Goal: Transaction & Acquisition: Book appointment/travel/reservation

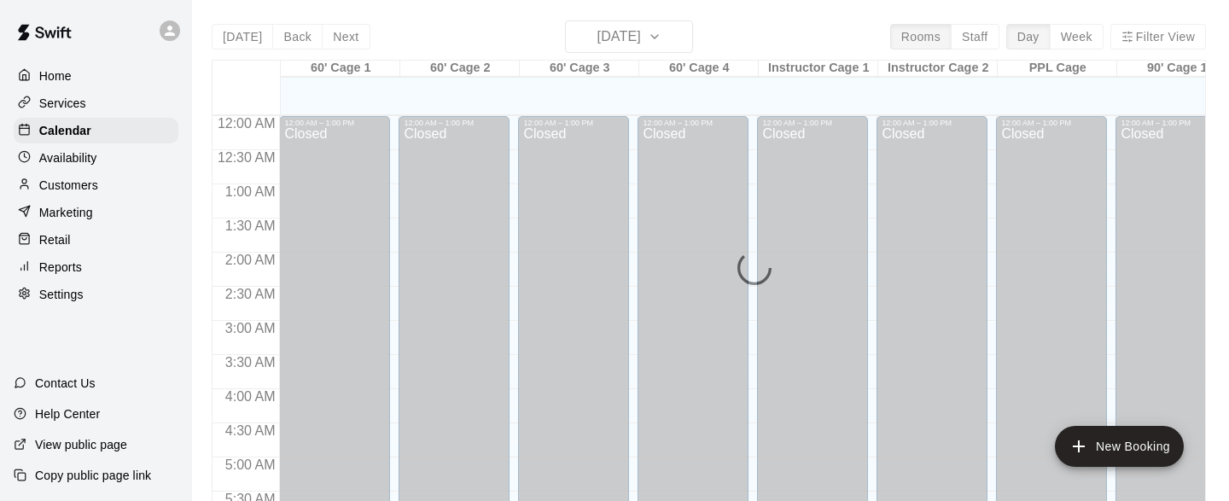
scroll to position [859, 0]
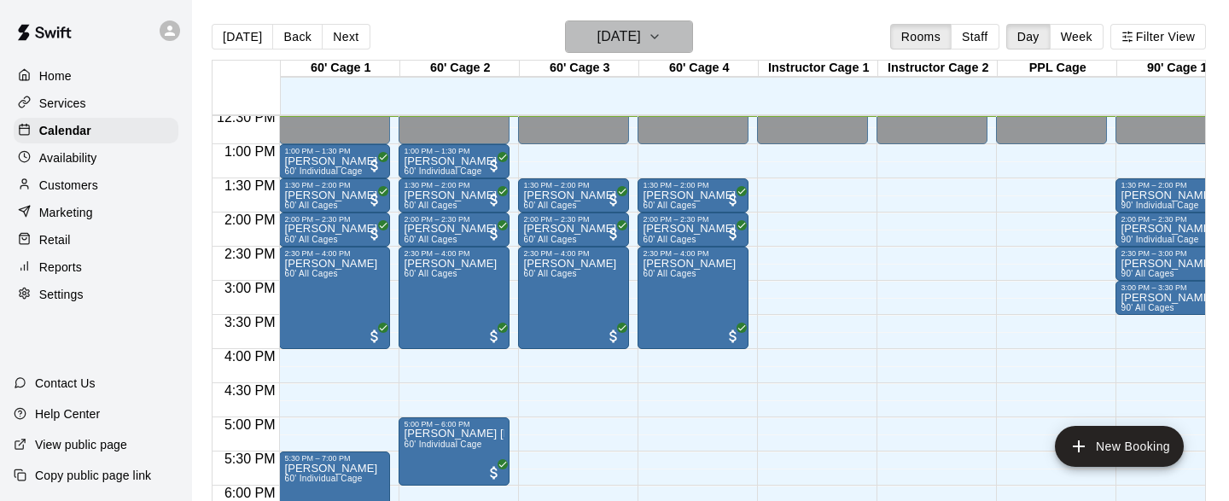
click at [661, 35] on icon "button" at bounding box center [655, 36] width 14 height 20
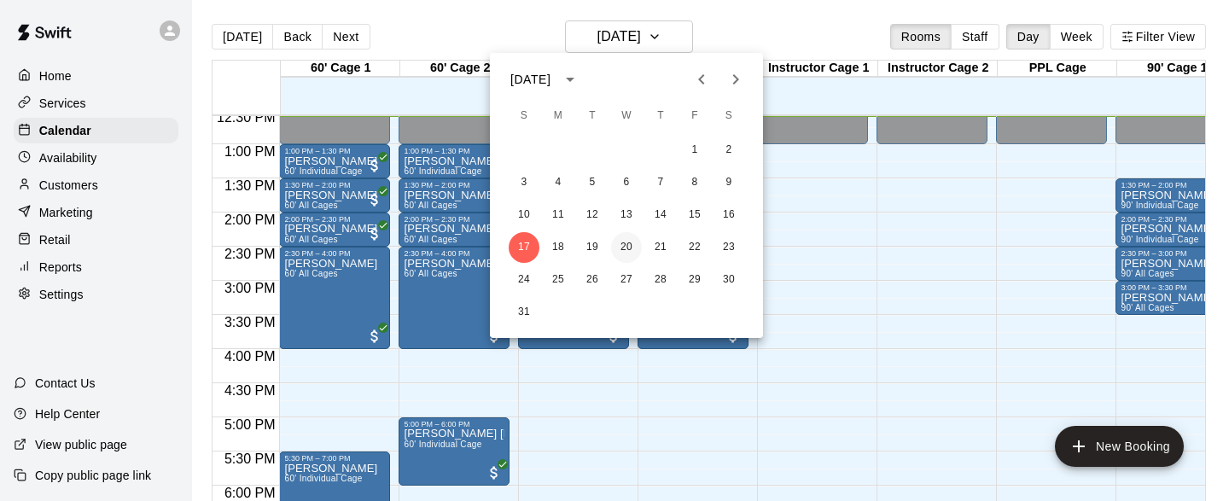
click at [632, 246] on button "20" at bounding box center [626, 247] width 31 height 31
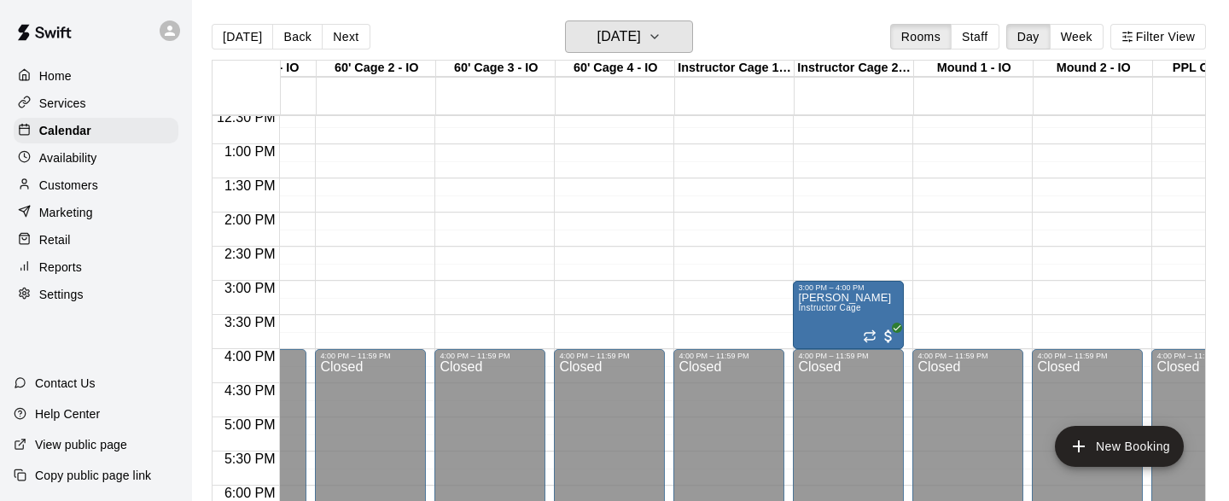
scroll to position [0, 3051]
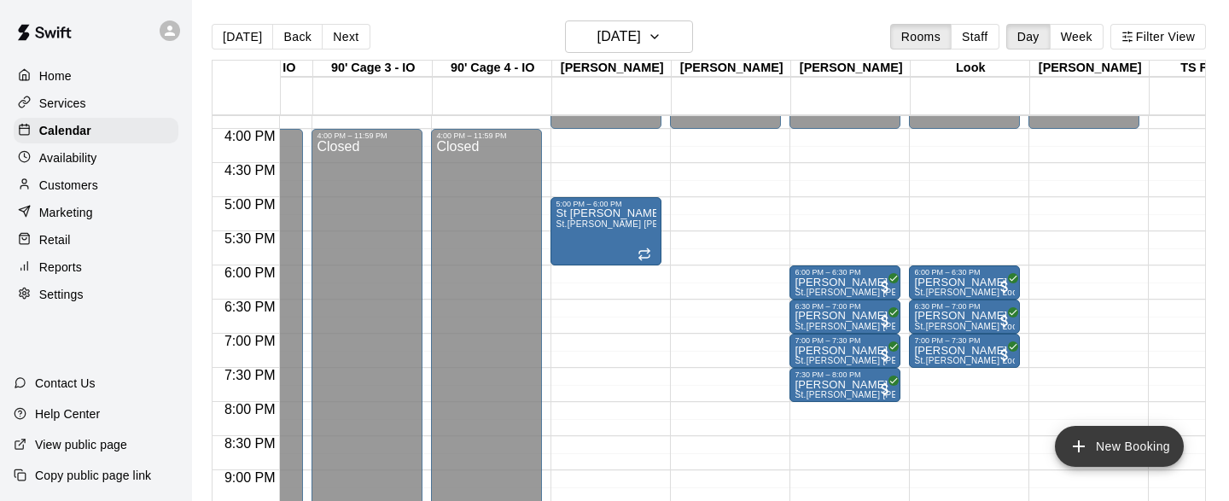
click at [1096, 443] on button "New Booking" at bounding box center [1119, 446] width 129 height 41
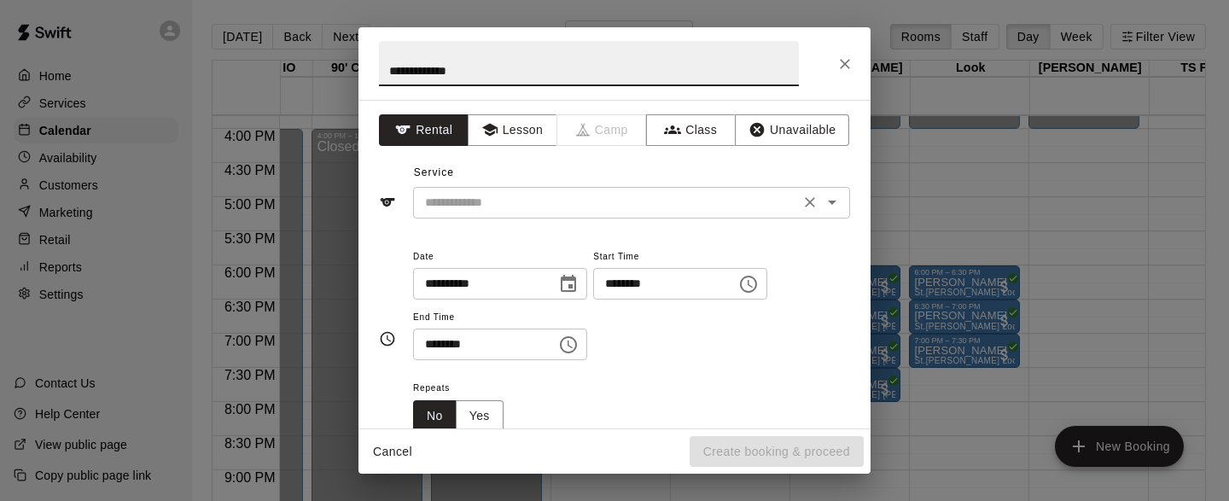
click at [833, 205] on icon "Open" at bounding box center [832, 202] width 20 height 20
type input "**********"
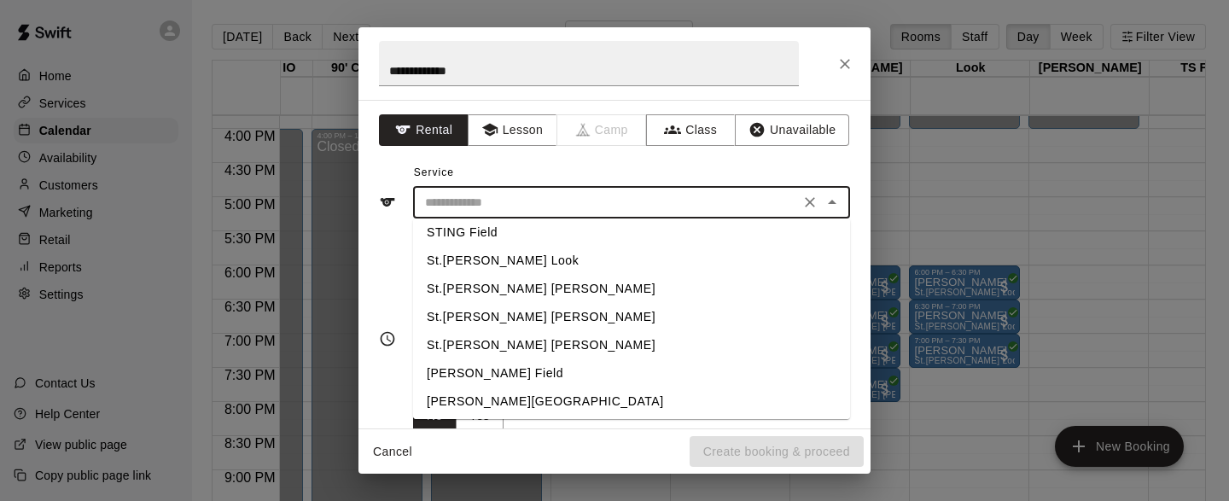
click at [520, 286] on li "St.[PERSON_NAME] [PERSON_NAME]" at bounding box center [631, 289] width 437 height 28
type input "**********"
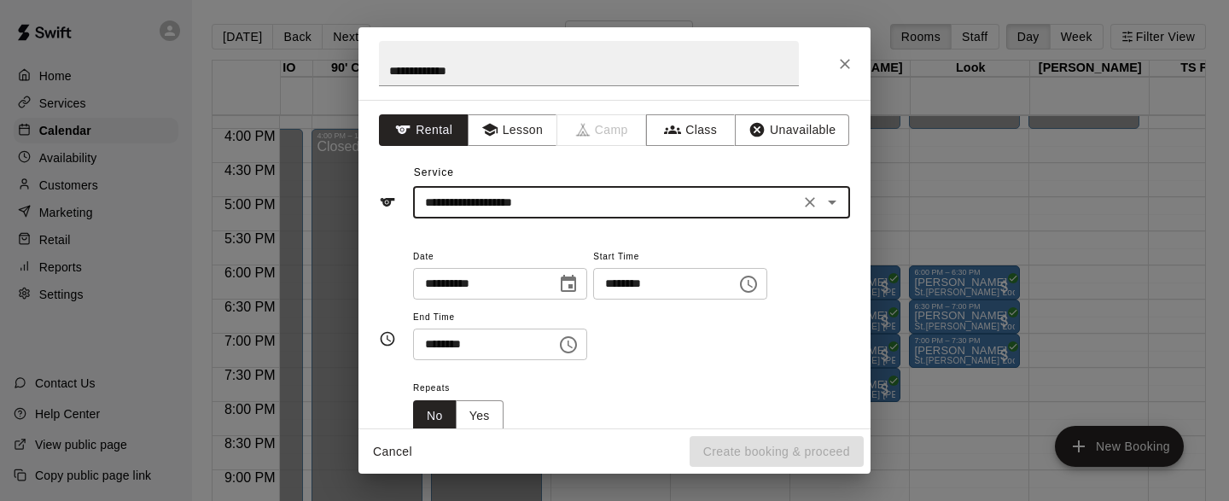
click at [757, 285] on icon "Choose time, selected time is 12:00 PM" at bounding box center [748, 284] width 20 height 20
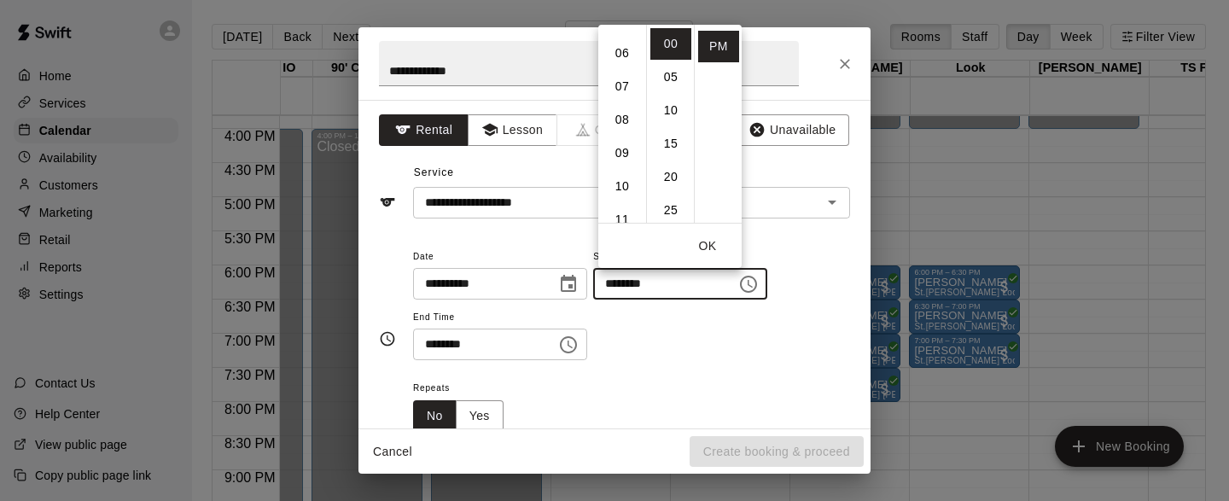
scroll to position [180, 0]
click at [626, 67] on li "06" at bounding box center [622, 64] width 41 height 32
type input "********"
click at [576, 344] on icon "Choose time, selected time is 12:30 PM" at bounding box center [568, 345] width 20 height 20
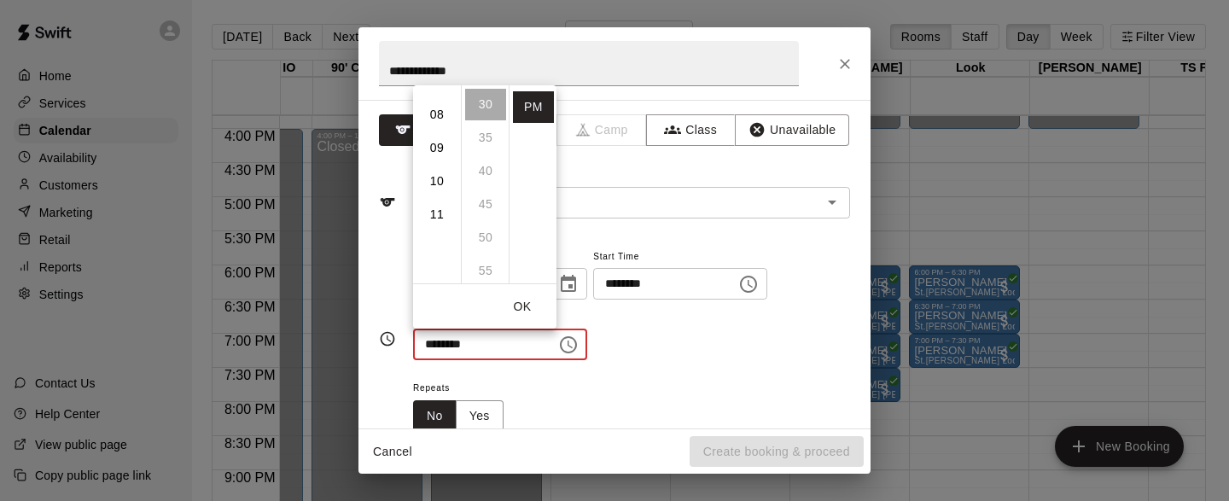
scroll to position [184, 0]
click at [441, 156] on li "07" at bounding box center [436, 153] width 41 height 32
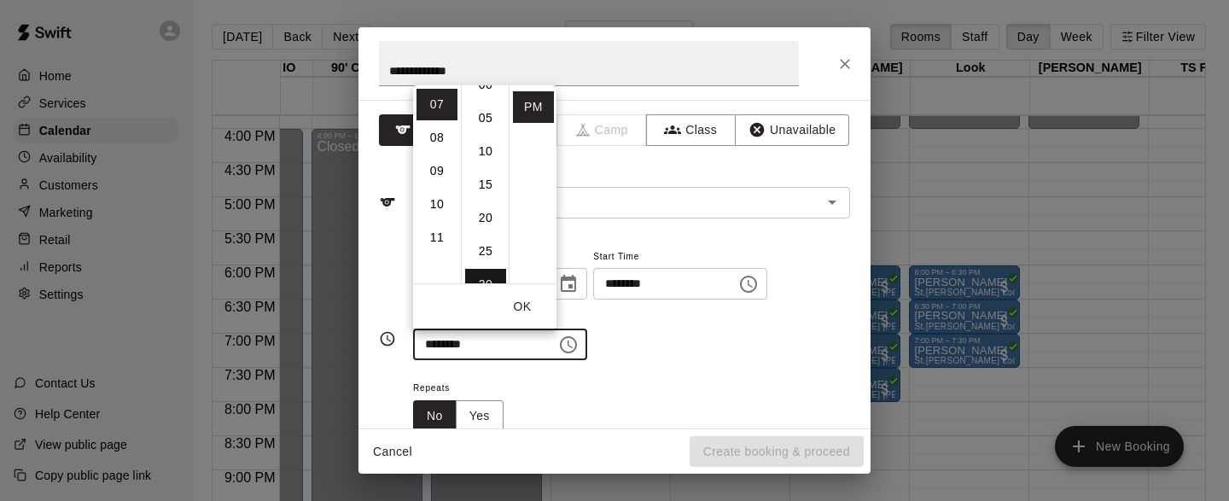
scroll to position [0, 0]
click at [490, 102] on li "00" at bounding box center [485, 105] width 41 height 32
type input "********"
click at [679, 345] on div "**********" at bounding box center [631, 303] width 437 height 115
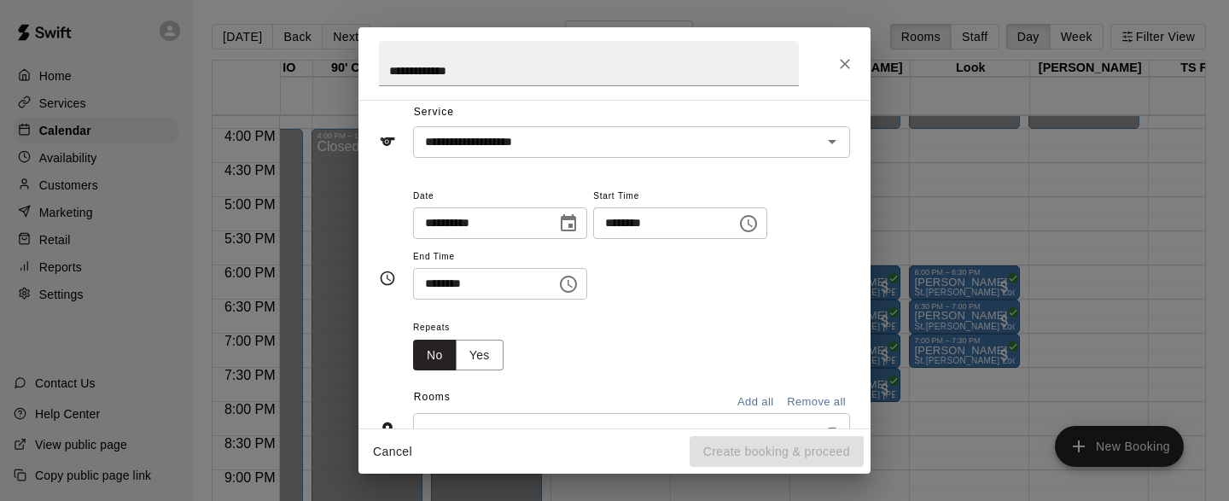
scroll to position [77, 0]
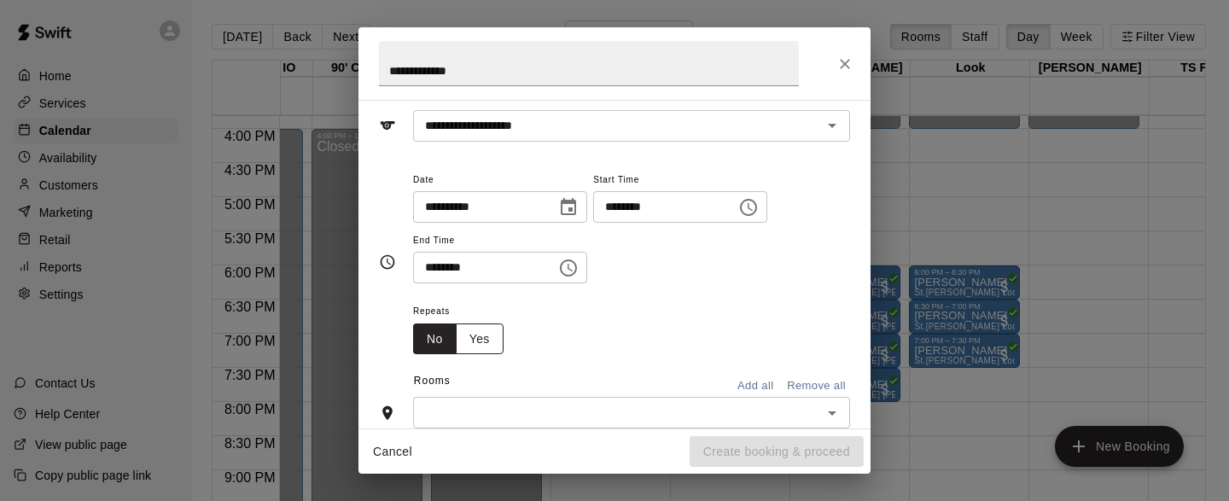
click at [486, 346] on button "Yes" at bounding box center [480, 339] width 48 height 32
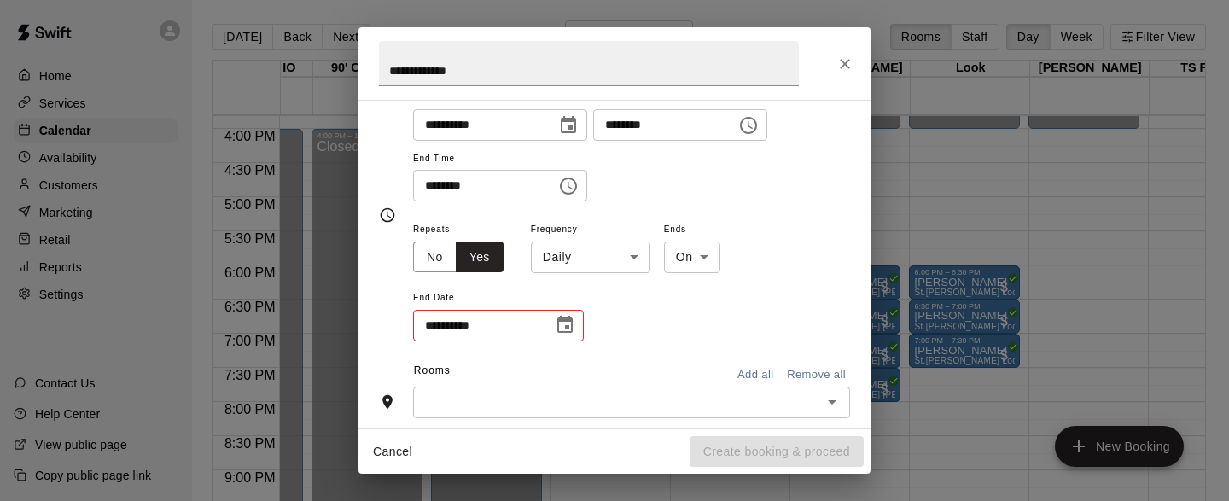
scroll to position [168, 0]
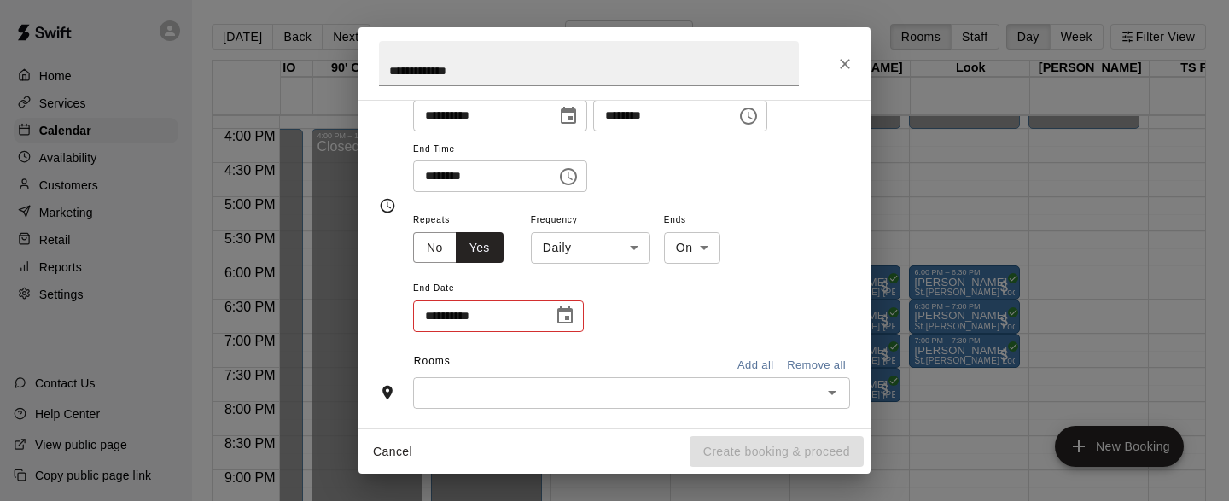
click at [637, 252] on body "Home Services Calendar Availability Customers Marketing Retail Reports Settings…" at bounding box center [614, 264] width 1229 height 528
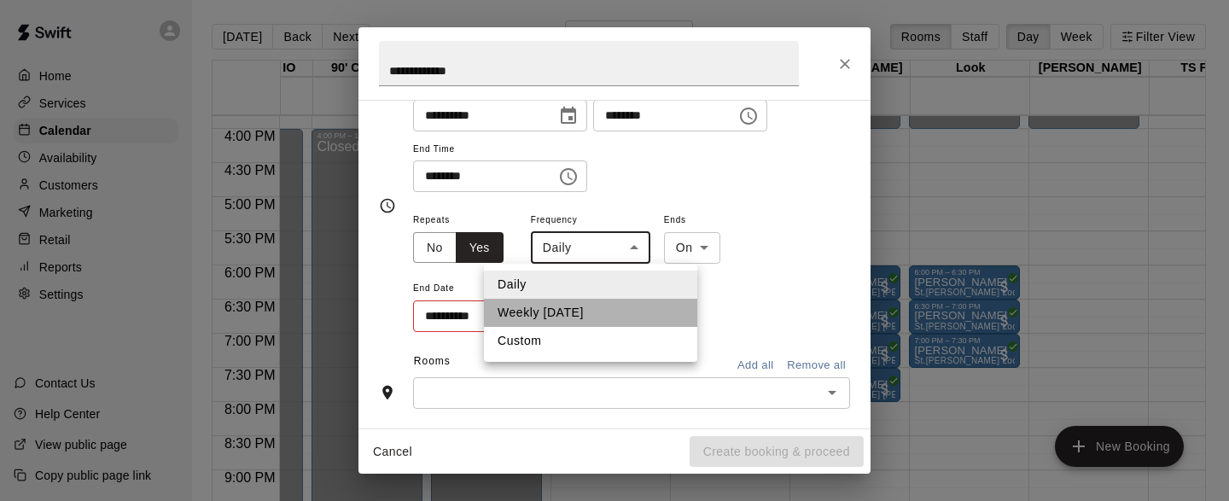
click at [555, 318] on li "Weekly [DATE]" at bounding box center [590, 313] width 213 height 28
type input "******"
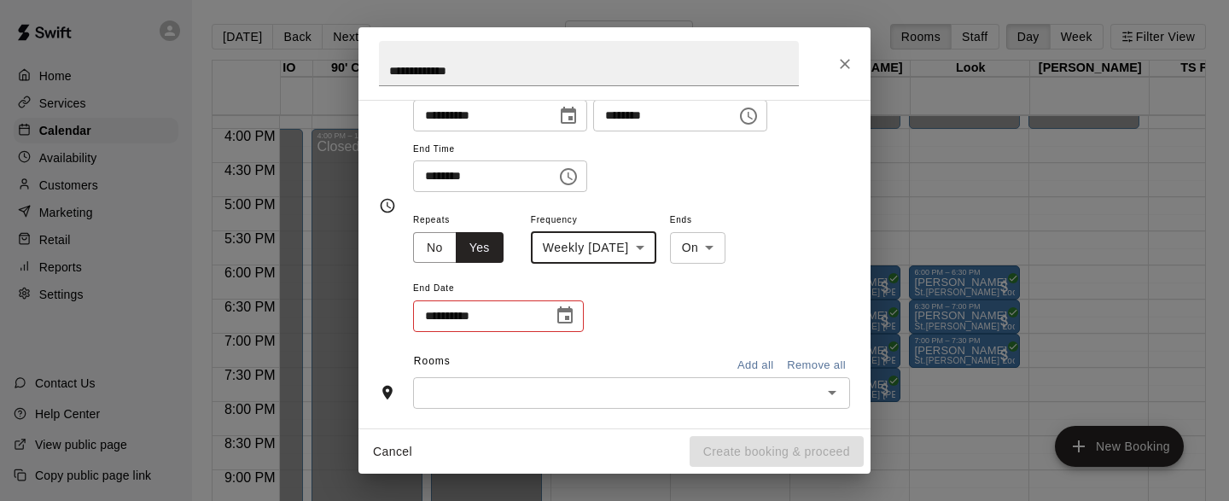
click at [754, 244] on body "Home Services Calendar Availability Customers Marketing Retail Reports Settings…" at bounding box center [614, 264] width 1229 height 528
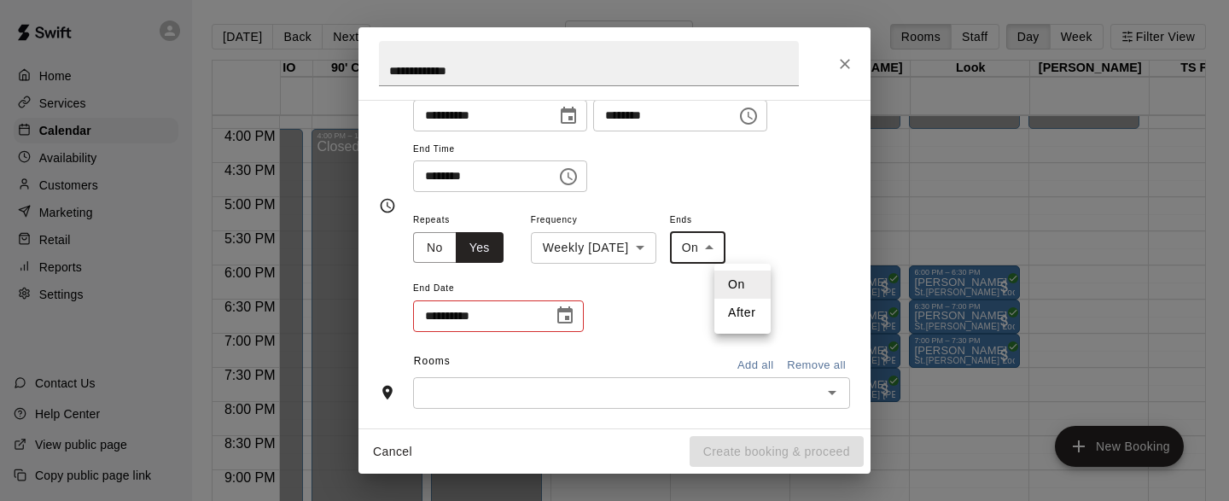
click at [744, 312] on li "After" at bounding box center [742, 313] width 56 height 28
type input "*****"
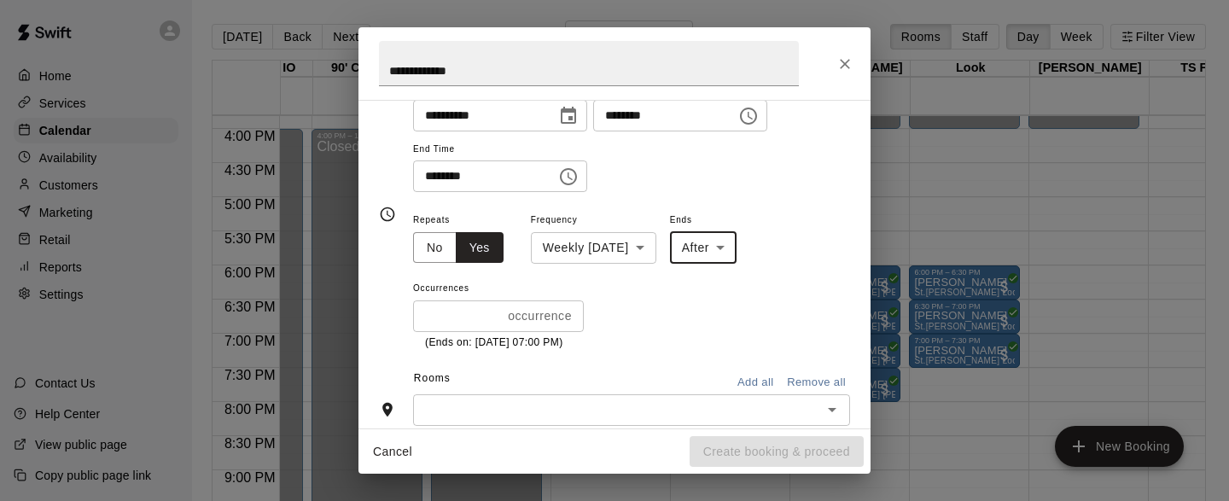
scroll to position [177, 0]
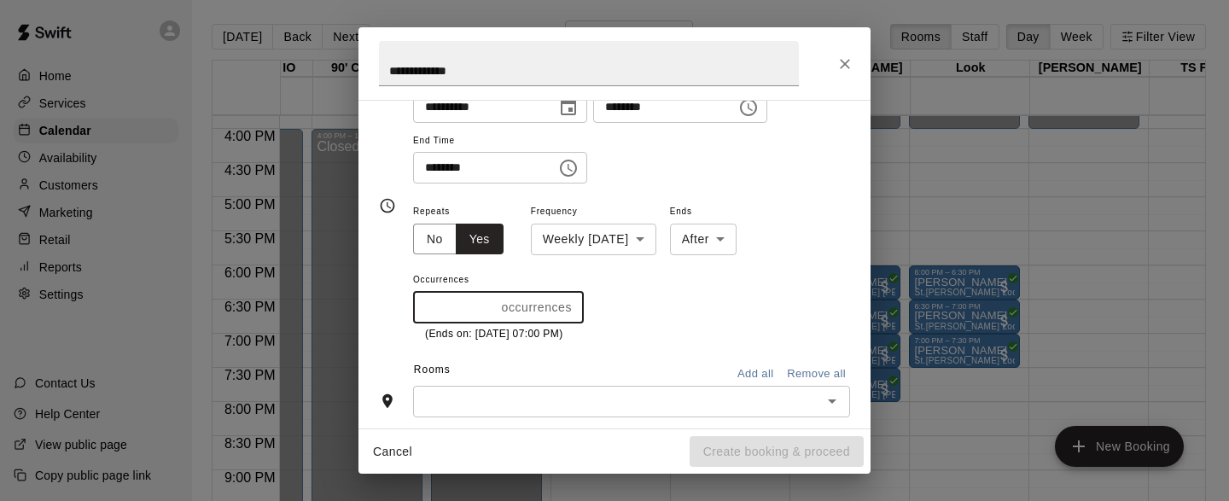
type input "*"
click at [493, 304] on input "*" at bounding box center [454, 308] width 82 height 32
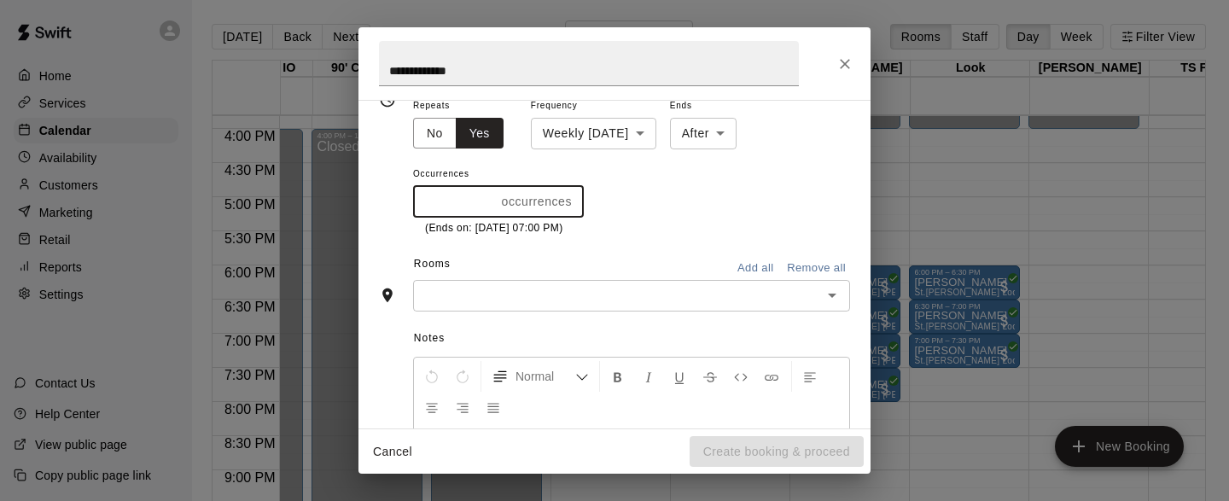
scroll to position [285, 0]
click at [829, 295] on icon "Open" at bounding box center [832, 292] width 20 height 20
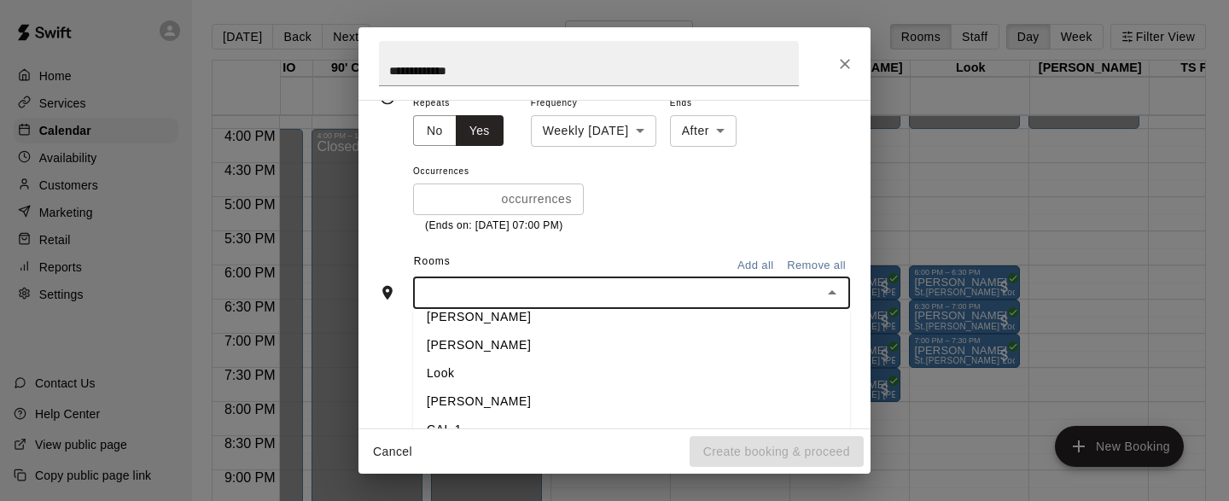
scroll to position [901, 0]
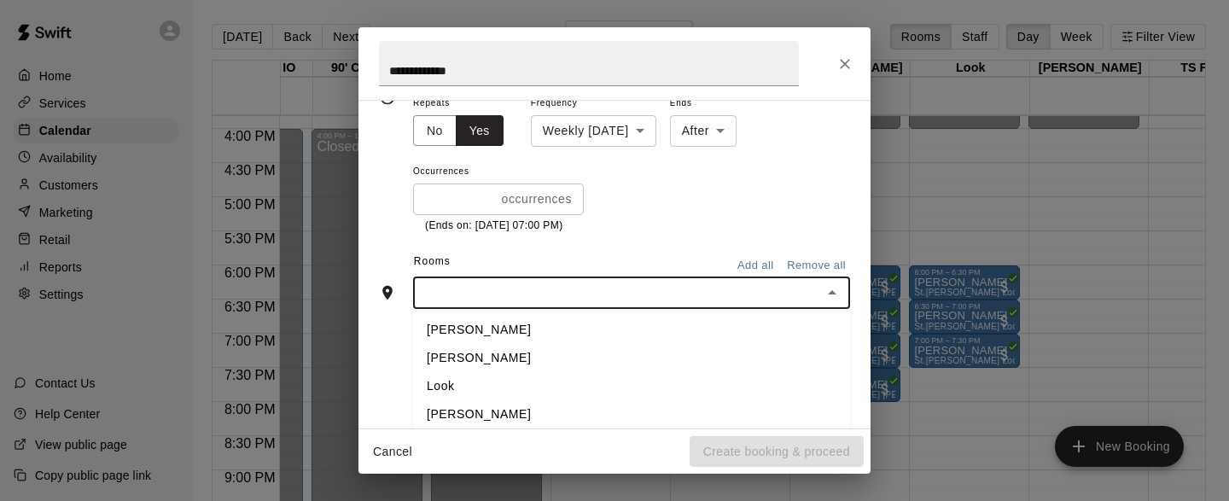
click at [450, 331] on li "[PERSON_NAME]" at bounding box center [631, 330] width 437 height 28
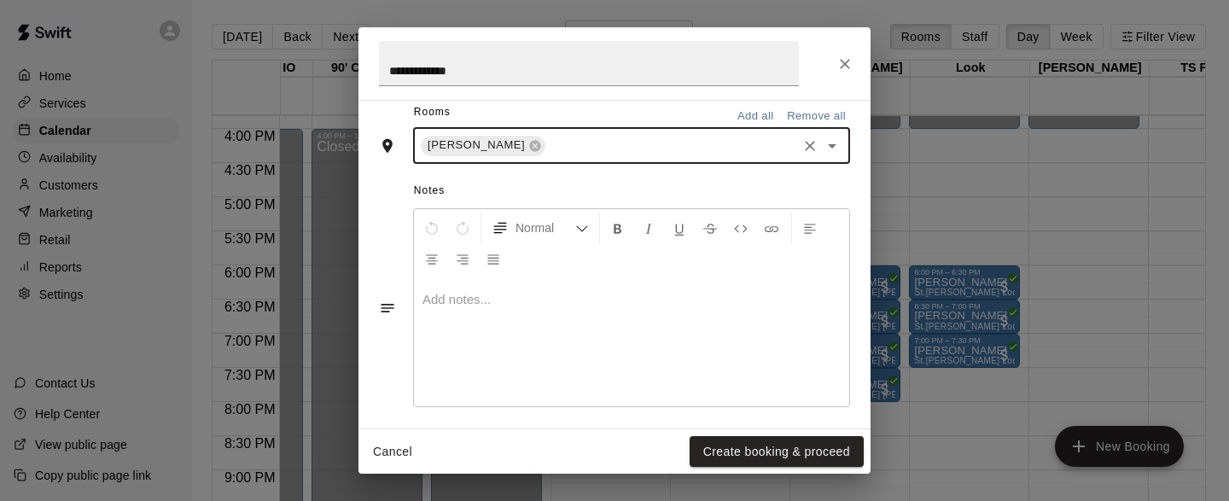
scroll to position [509, 0]
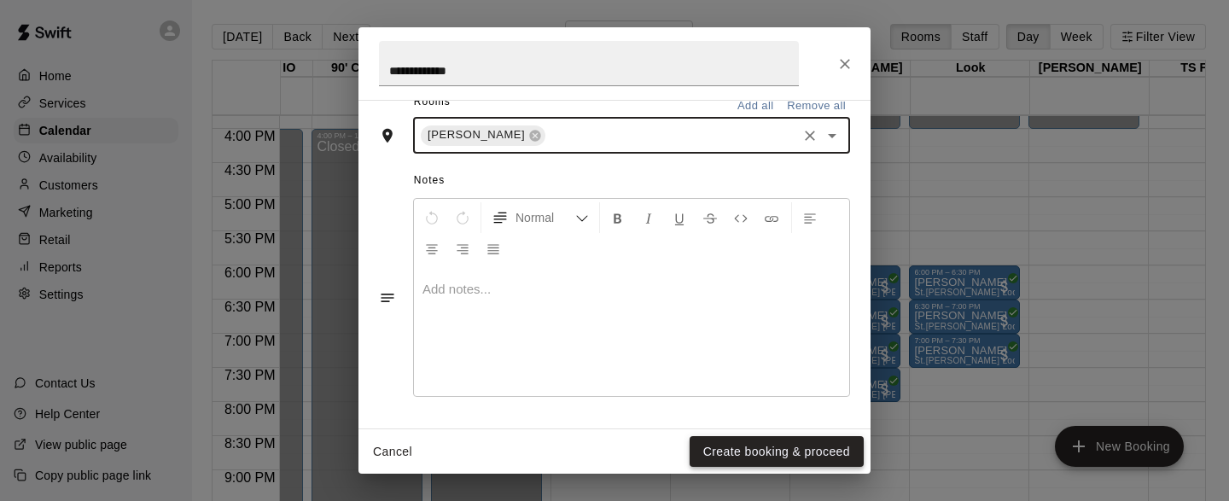
click at [783, 456] on button "Create booking & proceed" at bounding box center [777, 452] width 174 height 32
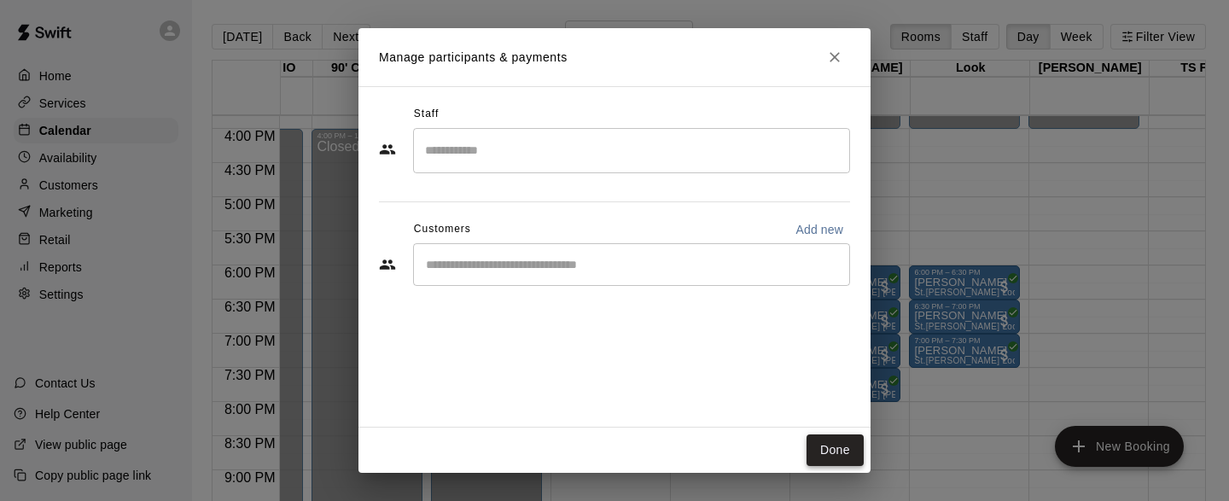
click at [842, 452] on button "Done" at bounding box center [834, 450] width 57 height 32
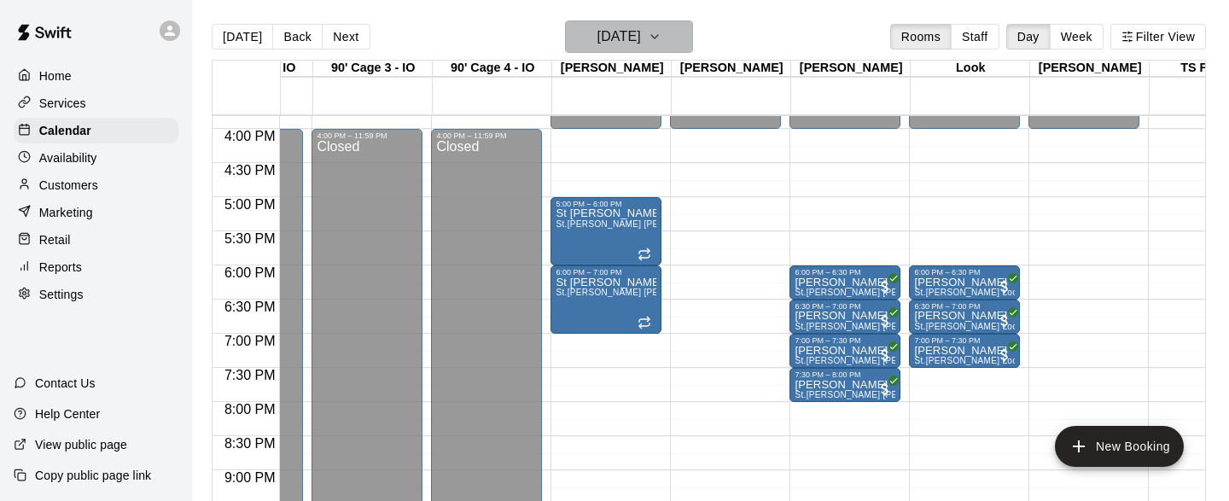
click at [681, 38] on button "[DATE]" at bounding box center [629, 36] width 128 height 32
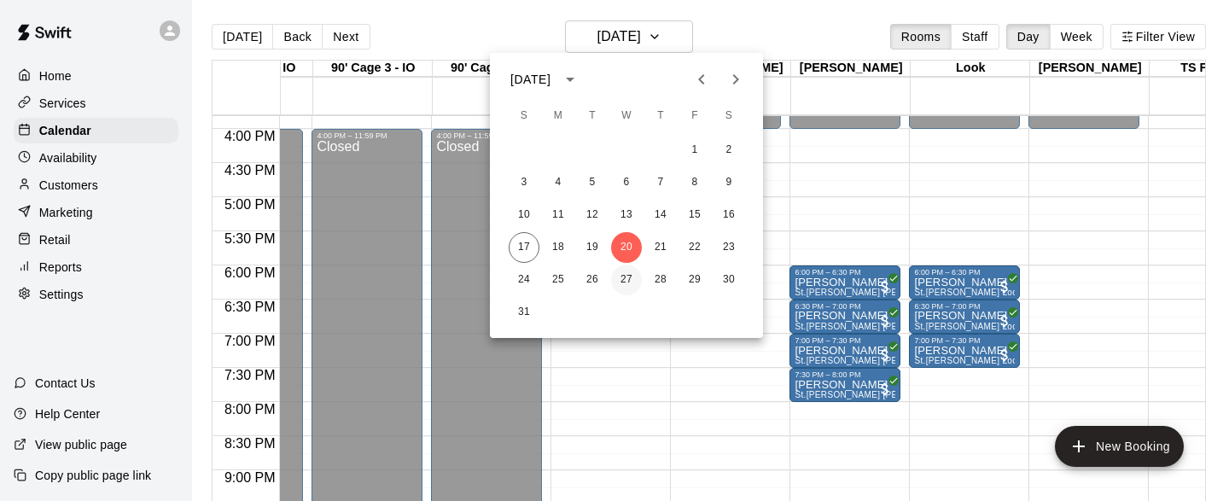
click at [621, 282] on button "27" at bounding box center [626, 280] width 31 height 31
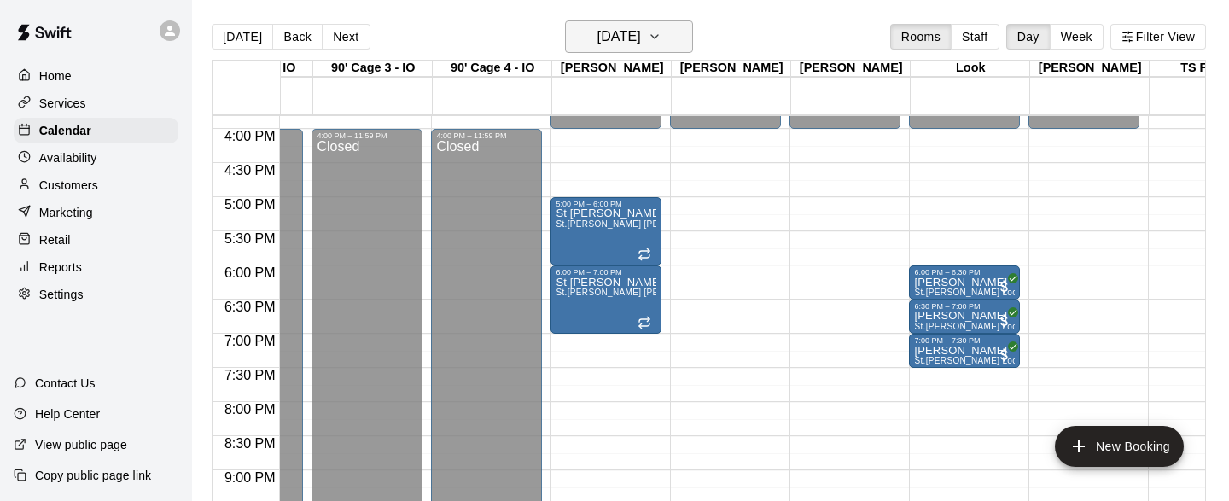
click at [661, 33] on icon "button" at bounding box center [655, 36] width 14 height 20
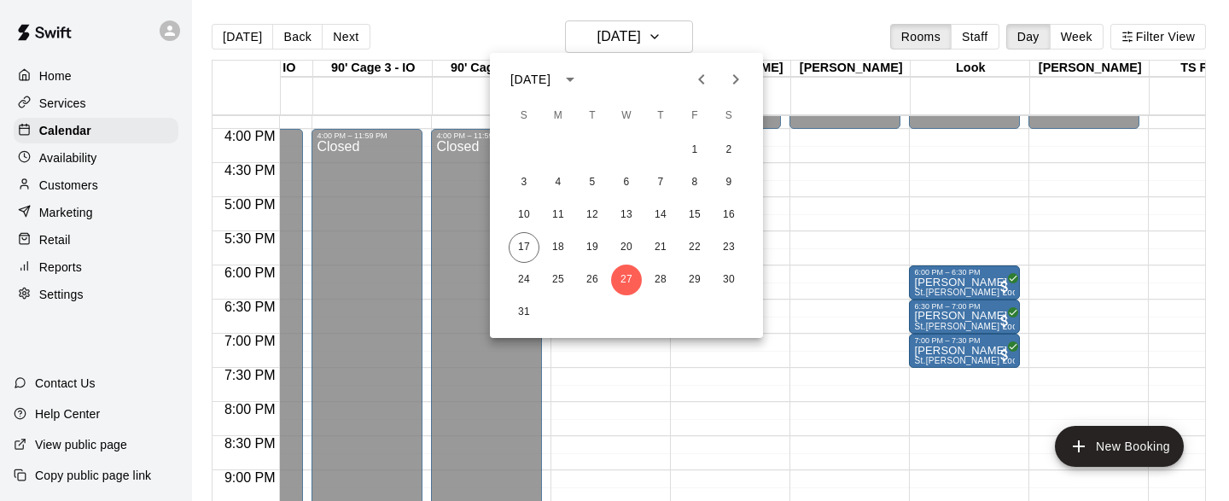
click at [771, 21] on div at bounding box center [614, 250] width 1229 height 501
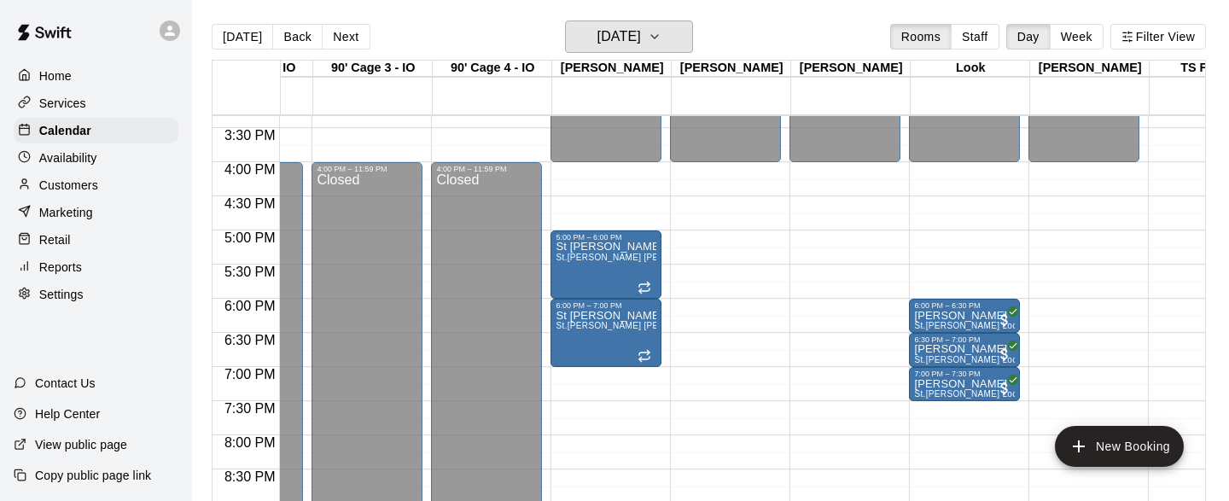
scroll to position [1072, 4030]
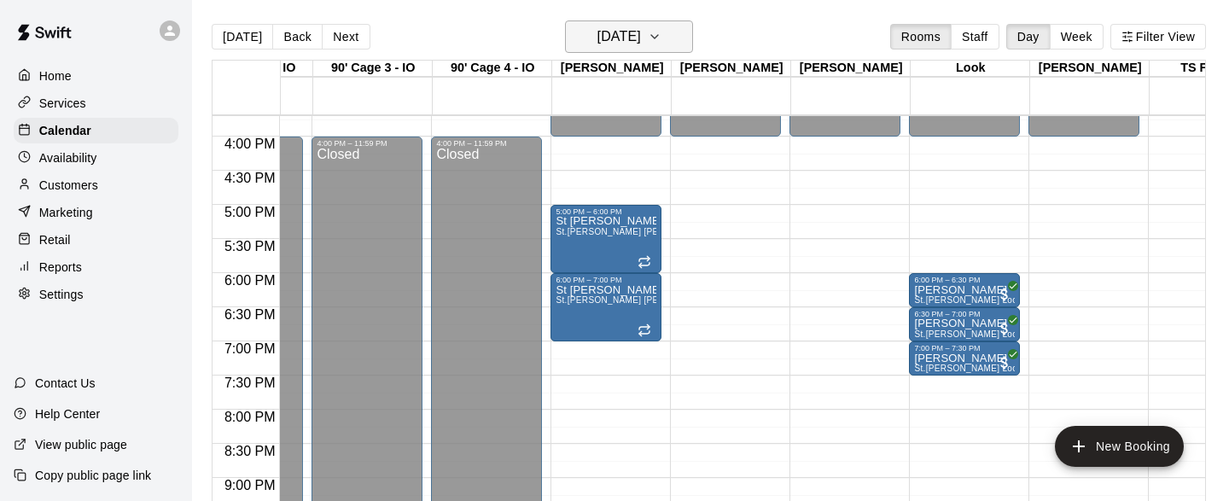
click at [658, 35] on icon "button" at bounding box center [654, 36] width 7 height 3
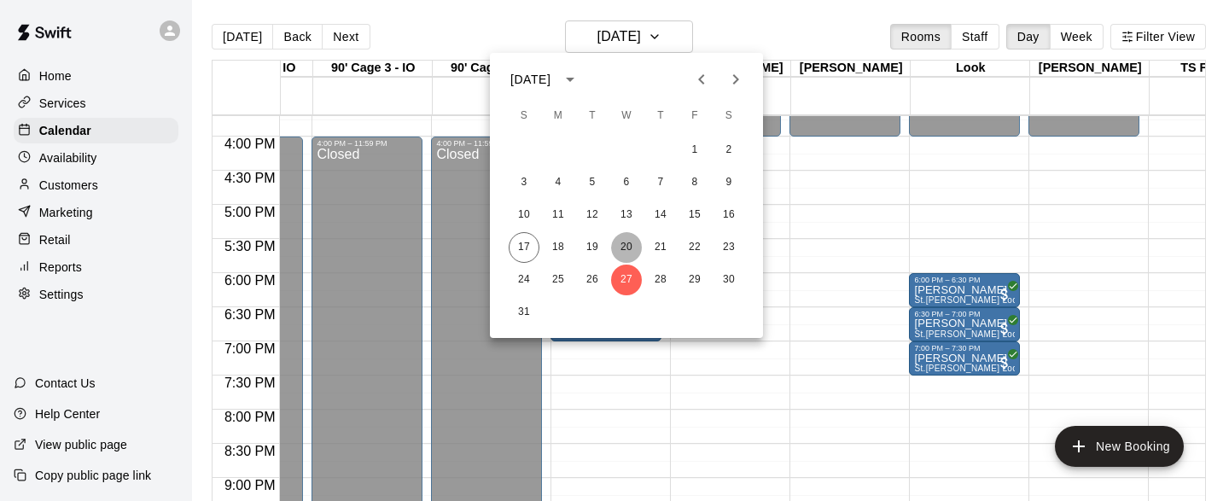
click at [631, 246] on button "20" at bounding box center [626, 247] width 31 height 31
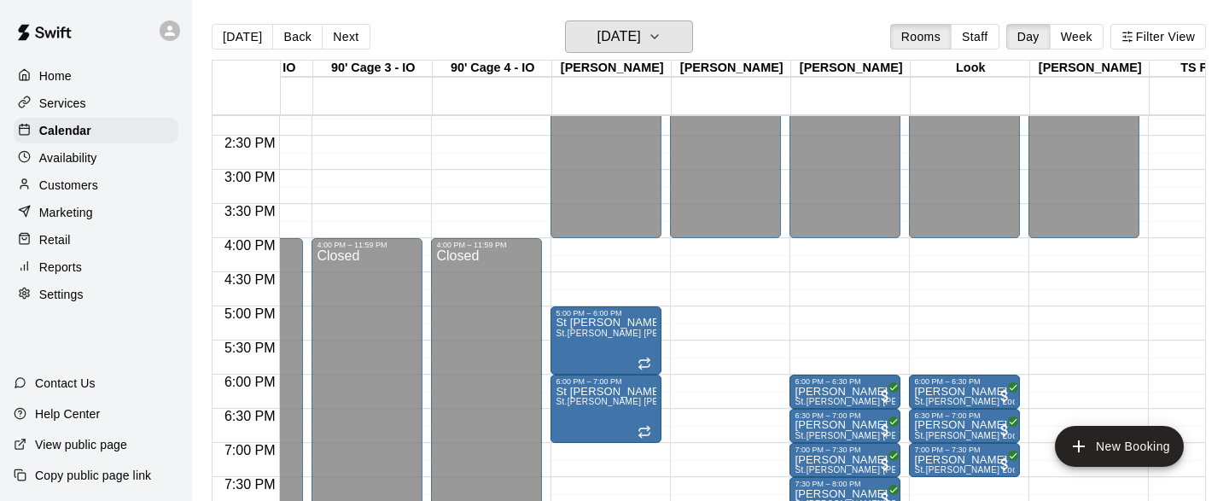
scroll to position [967, 4030]
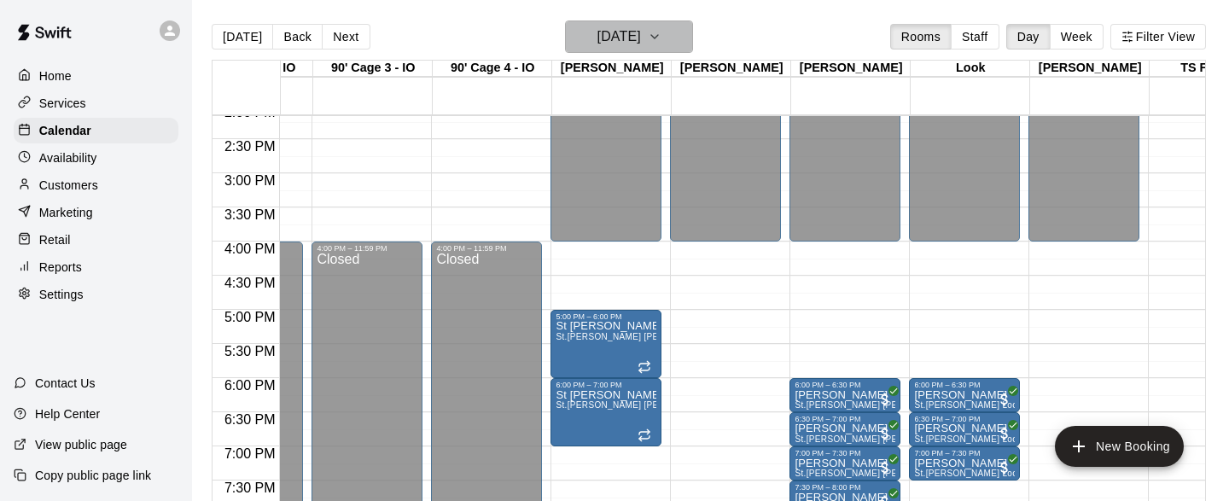
click at [661, 33] on icon "button" at bounding box center [655, 36] width 14 height 20
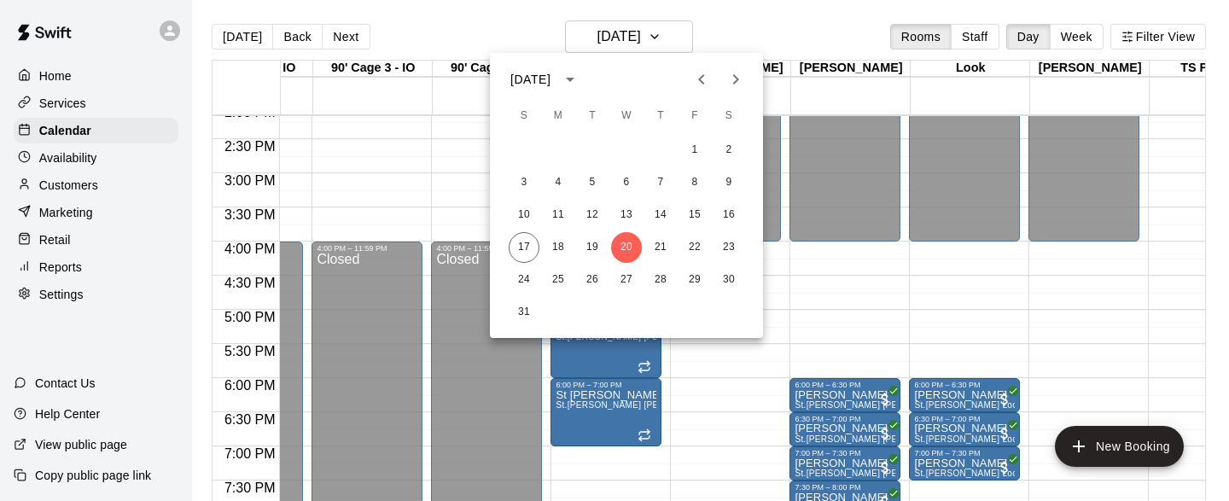
click at [740, 77] on icon "Next month" at bounding box center [735, 79] width 20 height 20
click at [628, 144] on button "3" at bounding box center [626, 150] width 31 height 31
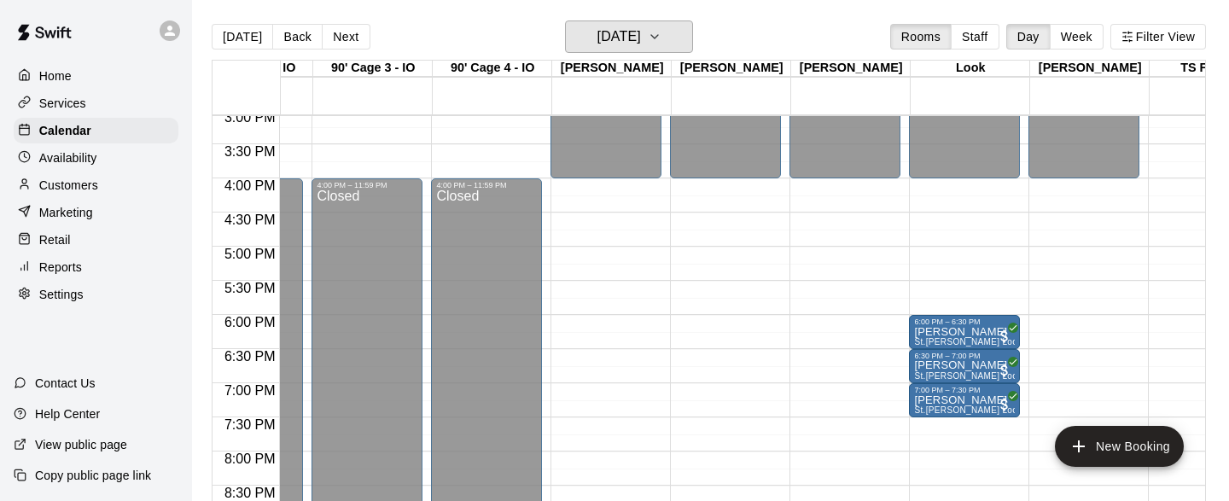
scroll to position [1028, 4030]
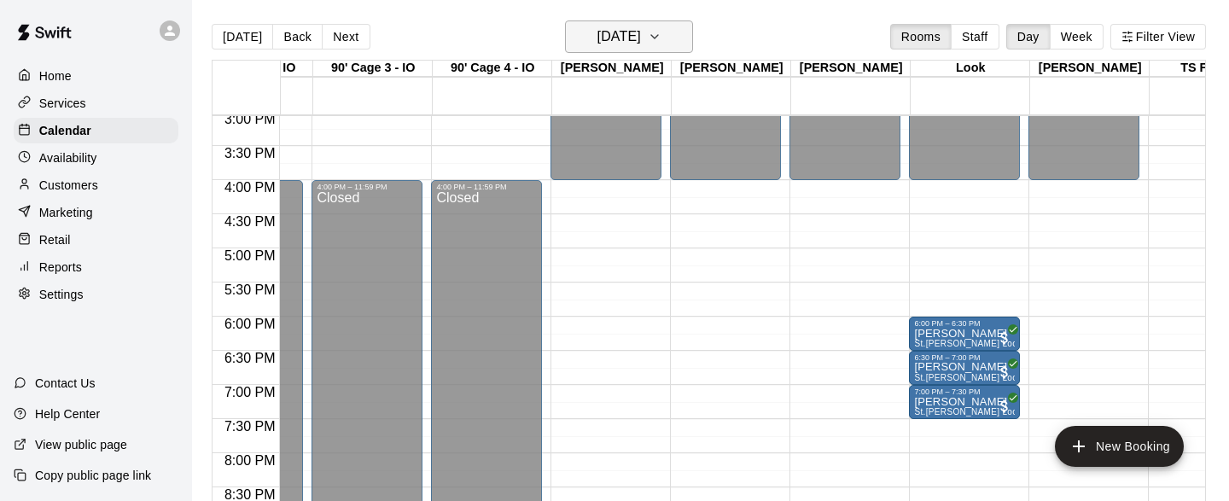
click at [661, 36] on icon "button" at bounding box center [655, 36] width 14 height 20
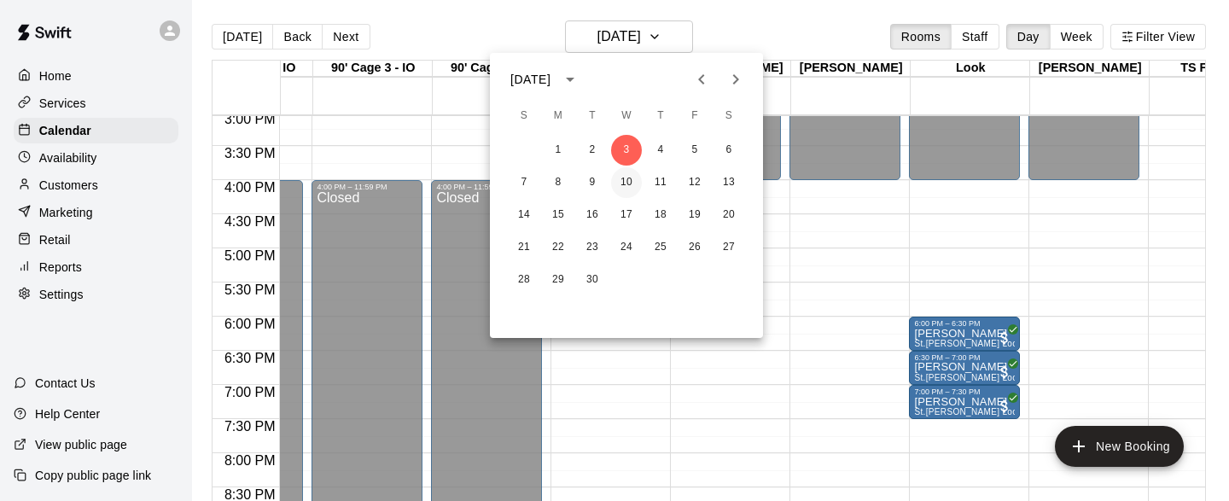
click at [626, 179] on button "10" at bounding box center [626, 182] width 31 height 31
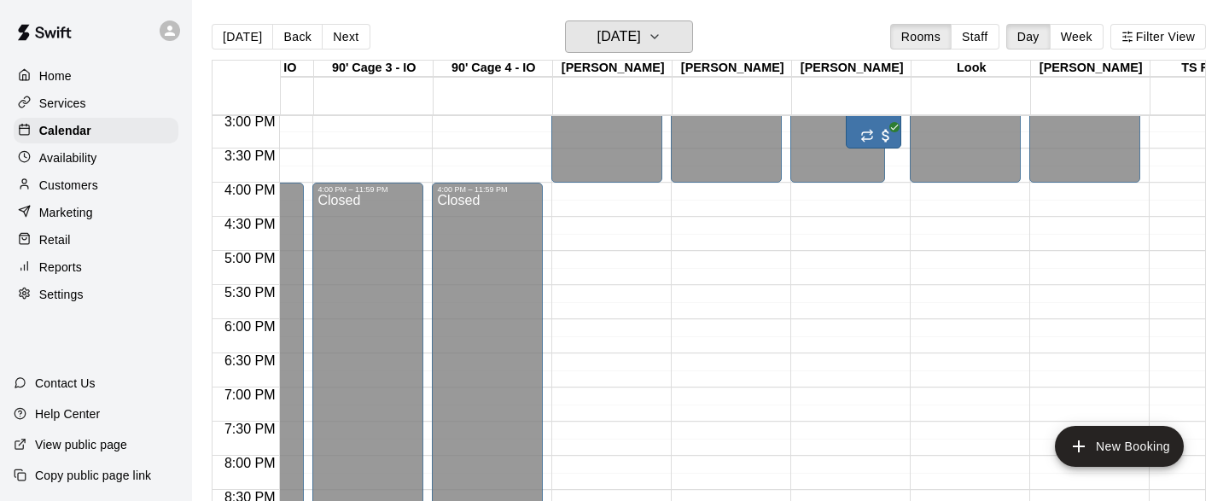
scroll to position [1023, 4029]
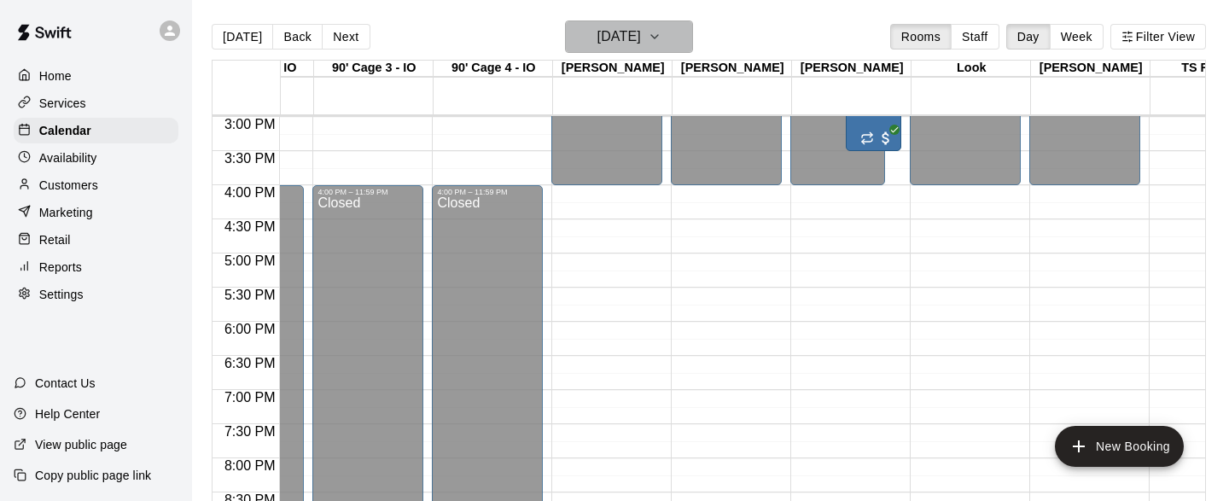
click at [661, 33] on icon "button" at bounding box center [655, 36] width 14 height 20
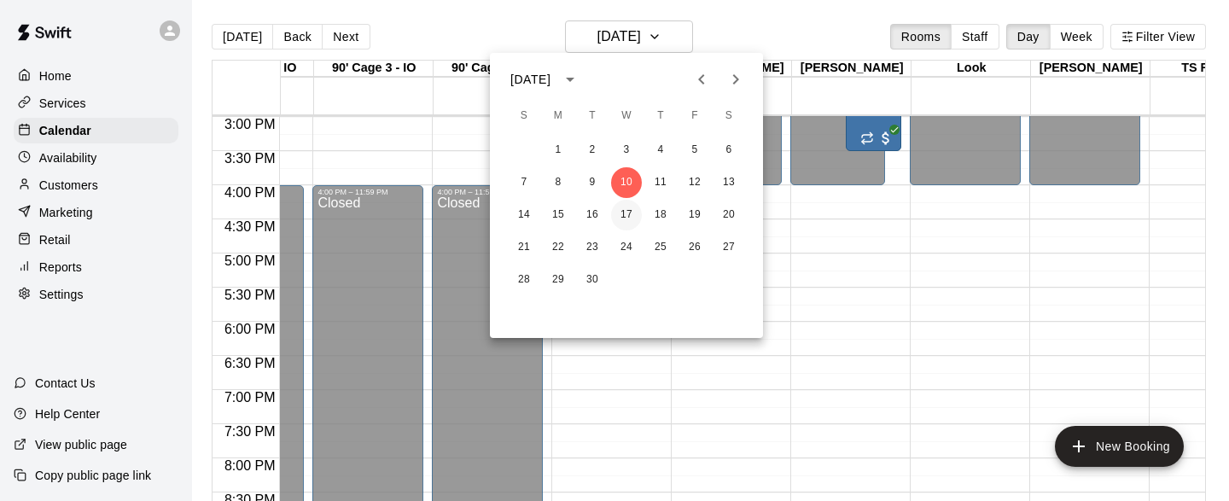
click at [628, 214] on button "17" at bounding box center [626, 215] width 31 height 31
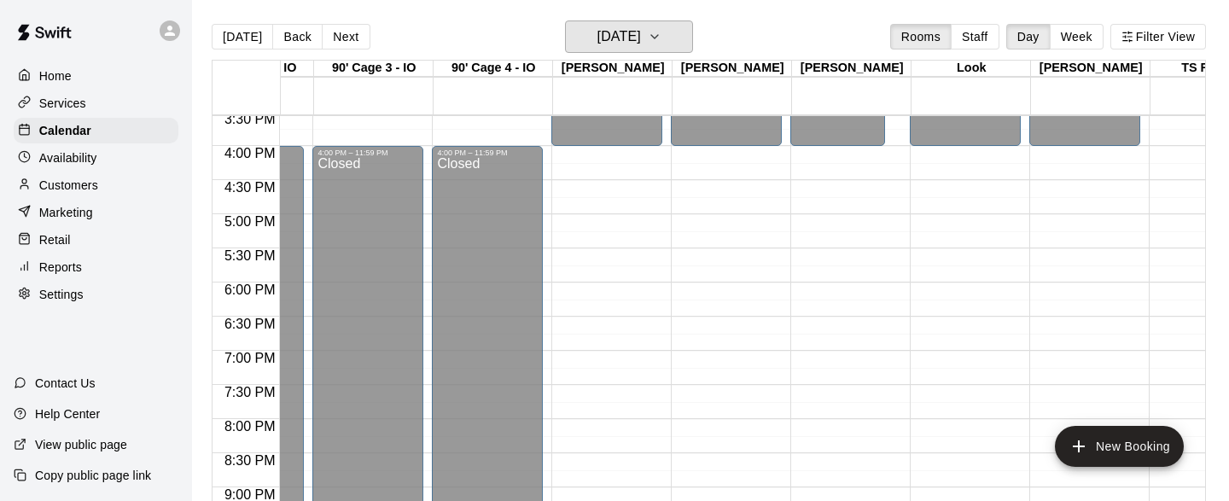
scroll to position [1061, 4029]
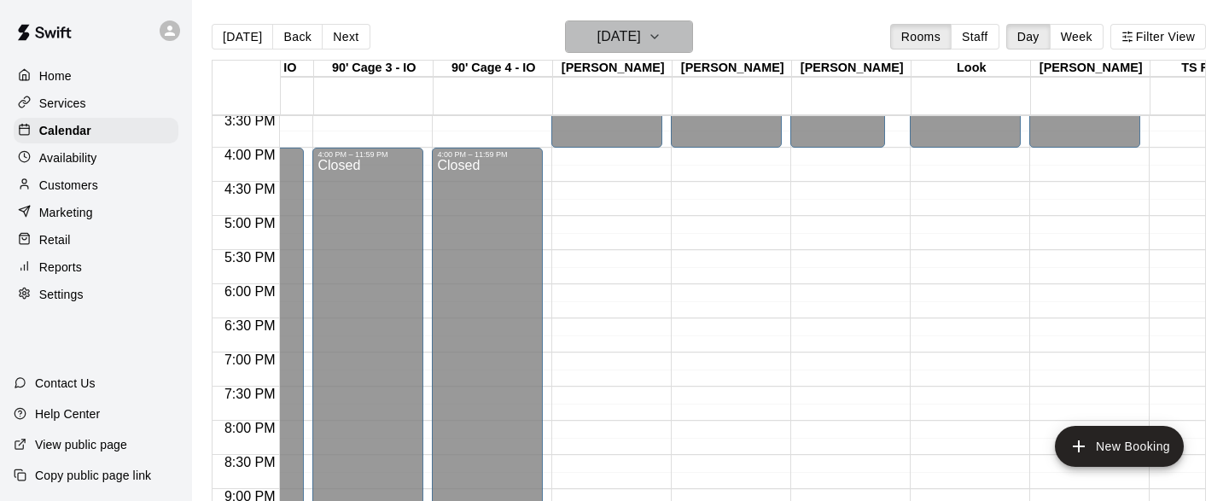
click at [661, 40] on icon "button" at bounding box center [655, 36] width 14 height 20
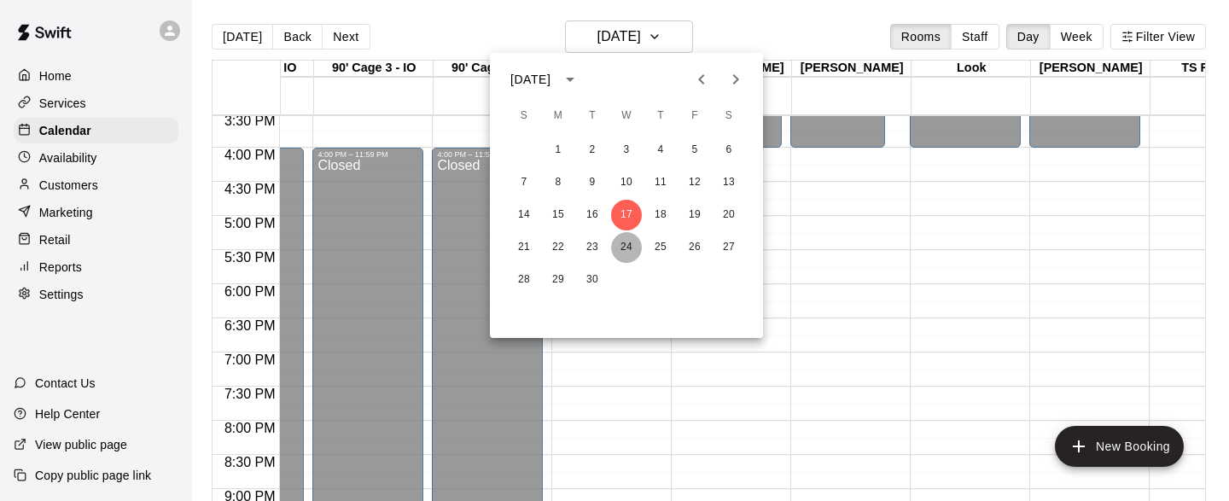
click at [633, 238] on button "24" at bounding box center [626, 247] width 31 height 31
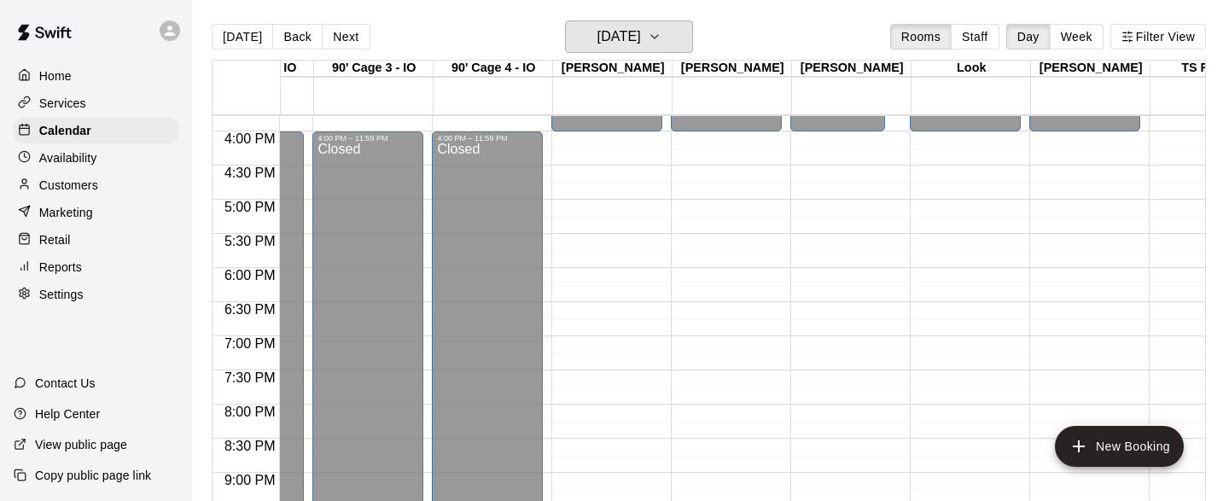
scroll to position [1089, 4029]
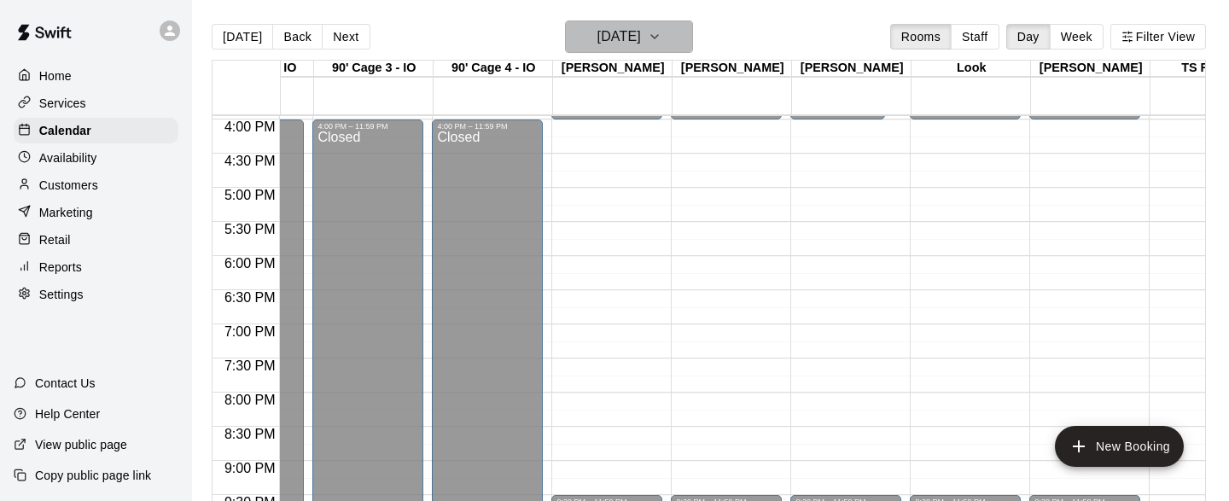
click at [661, 38] on icon "button" at bounding box center [655, 36] width 14 height 20
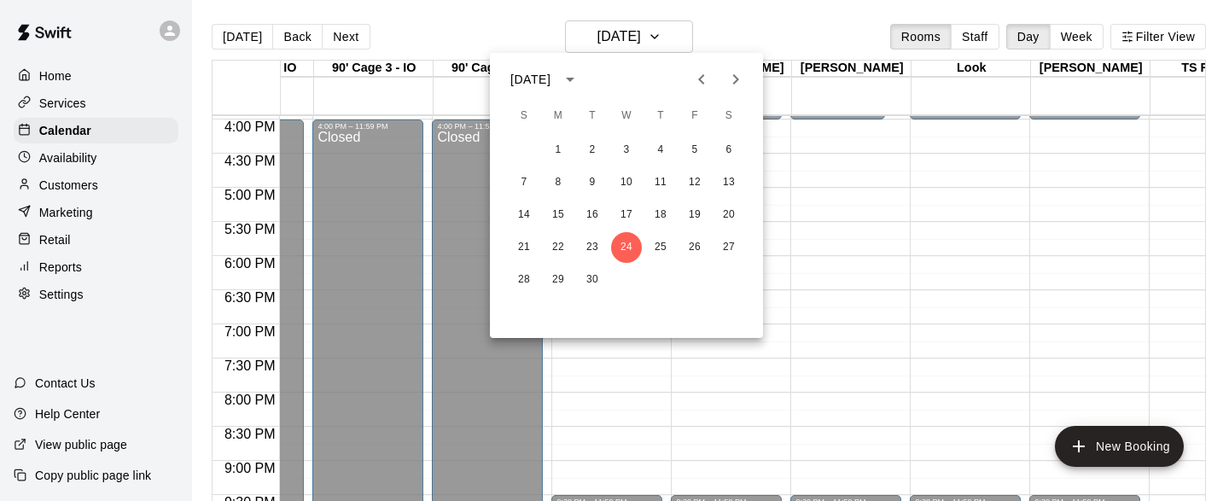
click at [691, 80] on icon "Previous month" at bounding box center [701, 79] width 20 height 20
click at [530, 245] on button "17" at bounding box center [524, 247] width 31 height 31
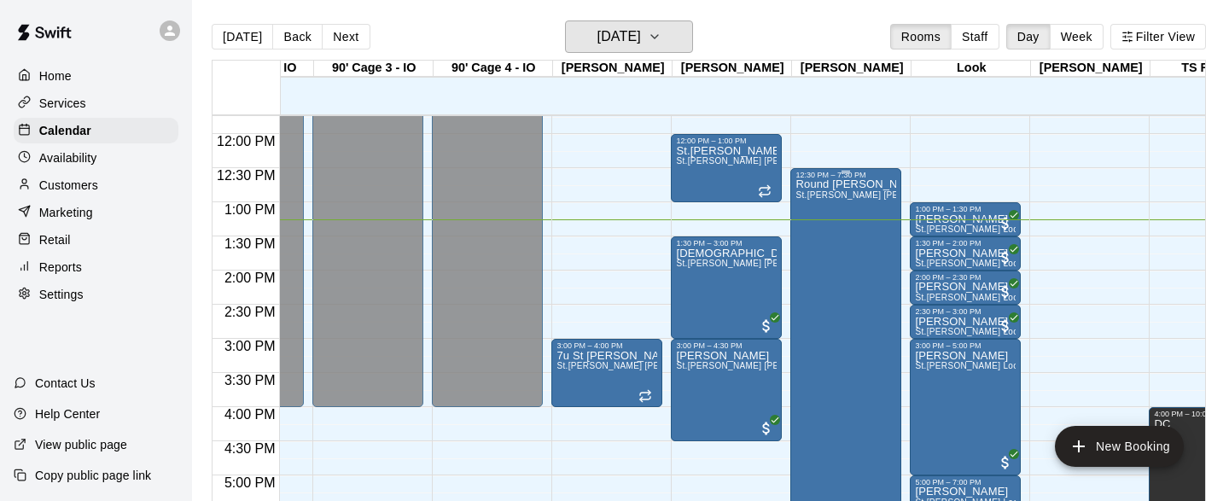
scroll to position [800, 4029]
